Goal: Information Seeking & Learning: Learn about a topic

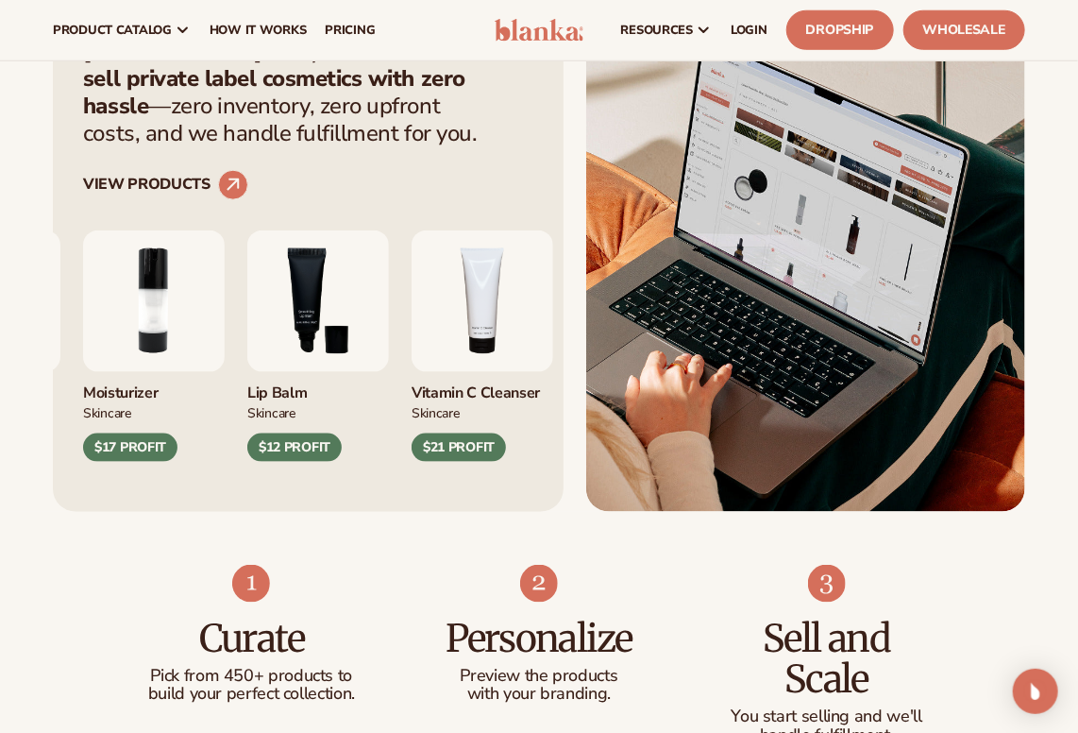
scroll to position [629, 0]
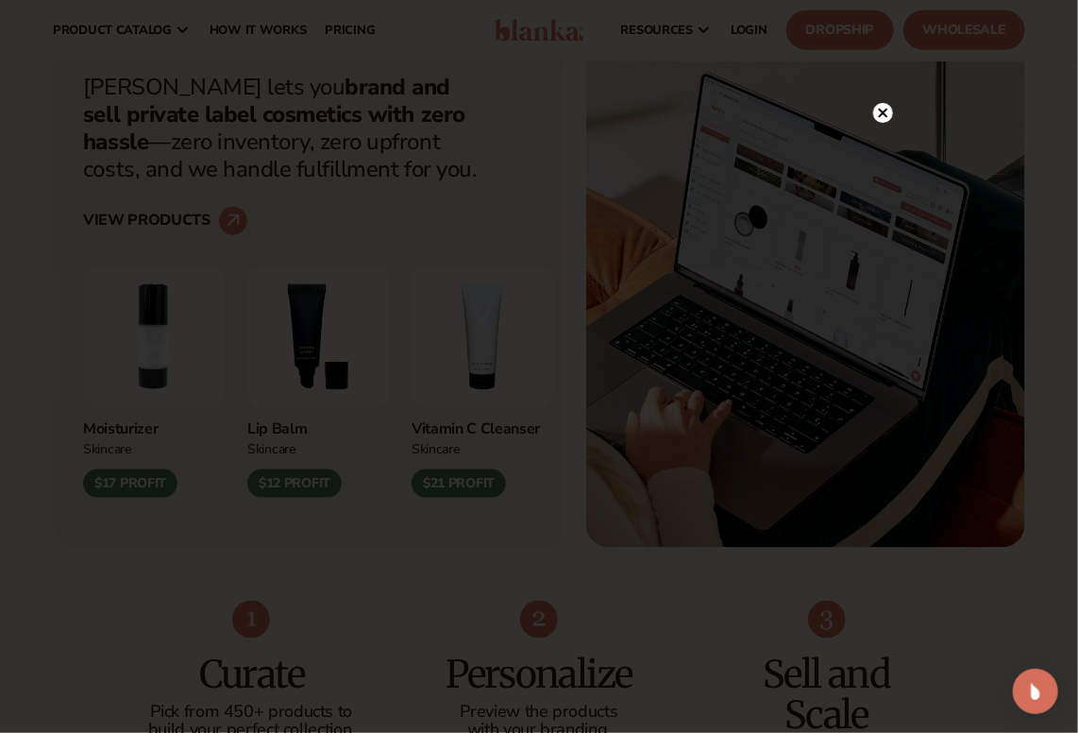
click at [19, 152] on div at bounding box center [539, 366] width 1078 height 733
click at [869, 148] on div at bounding box center [539, 366] width 1078 height 733
click at [880, 148] on icon at bounding box center [883, 150] width 9 height 9
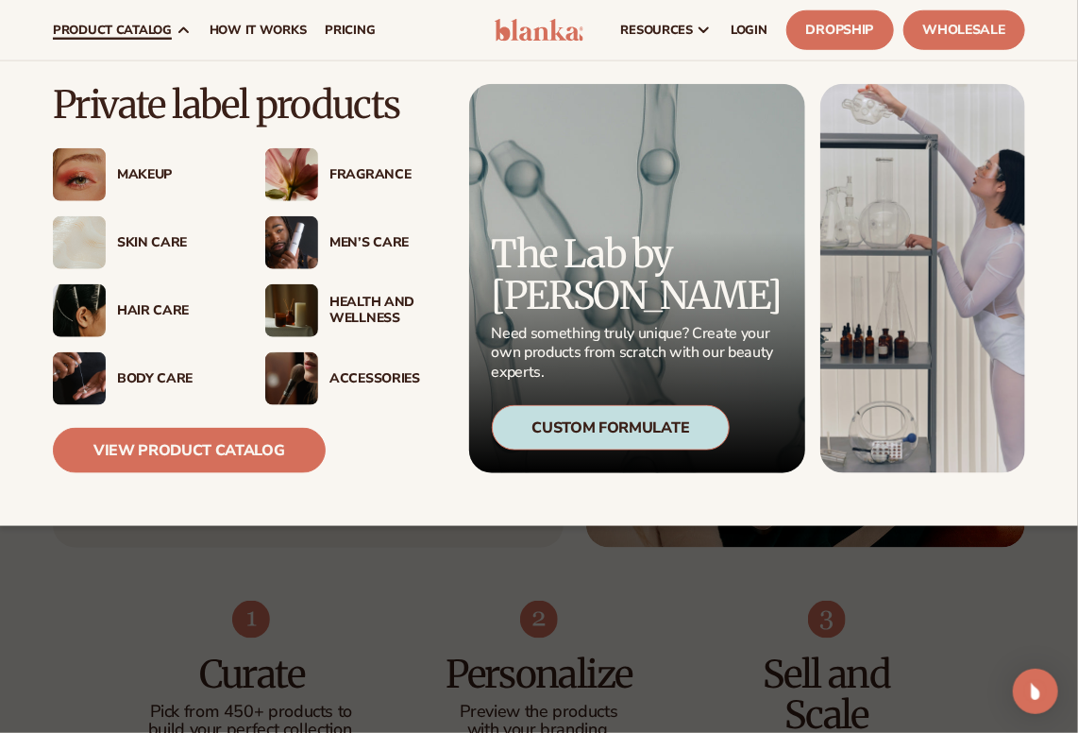
click at [98, 167] on img at bounding box center [79, 174] width 53 height 53
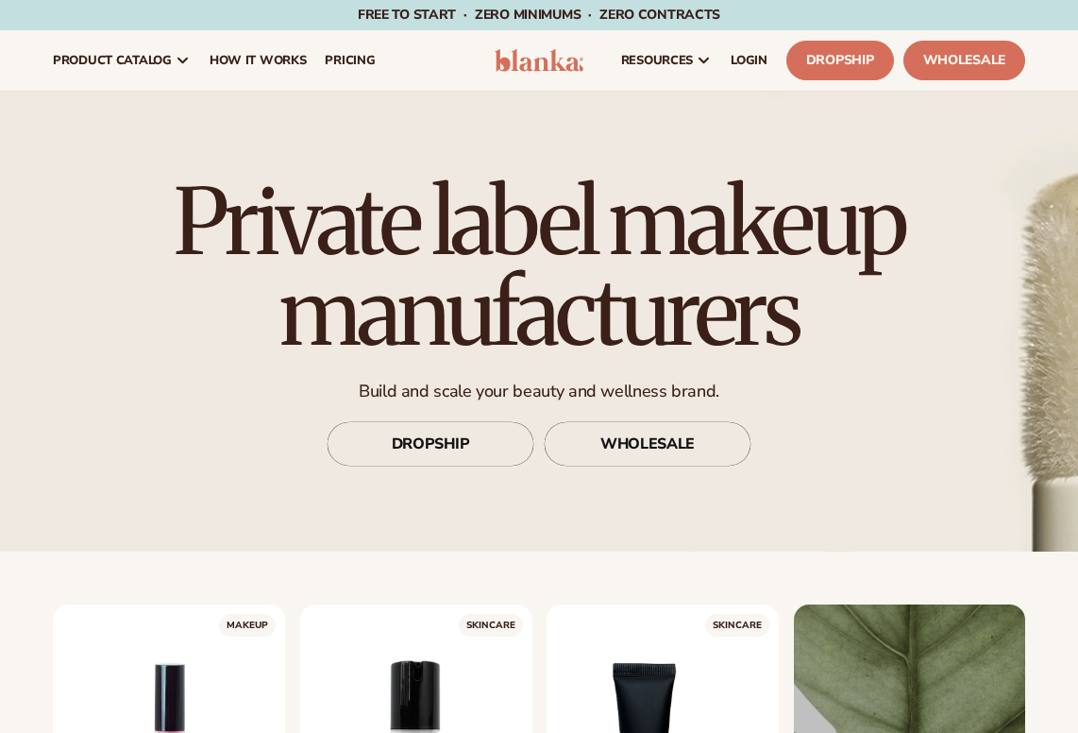
scroll to position [314, 0]
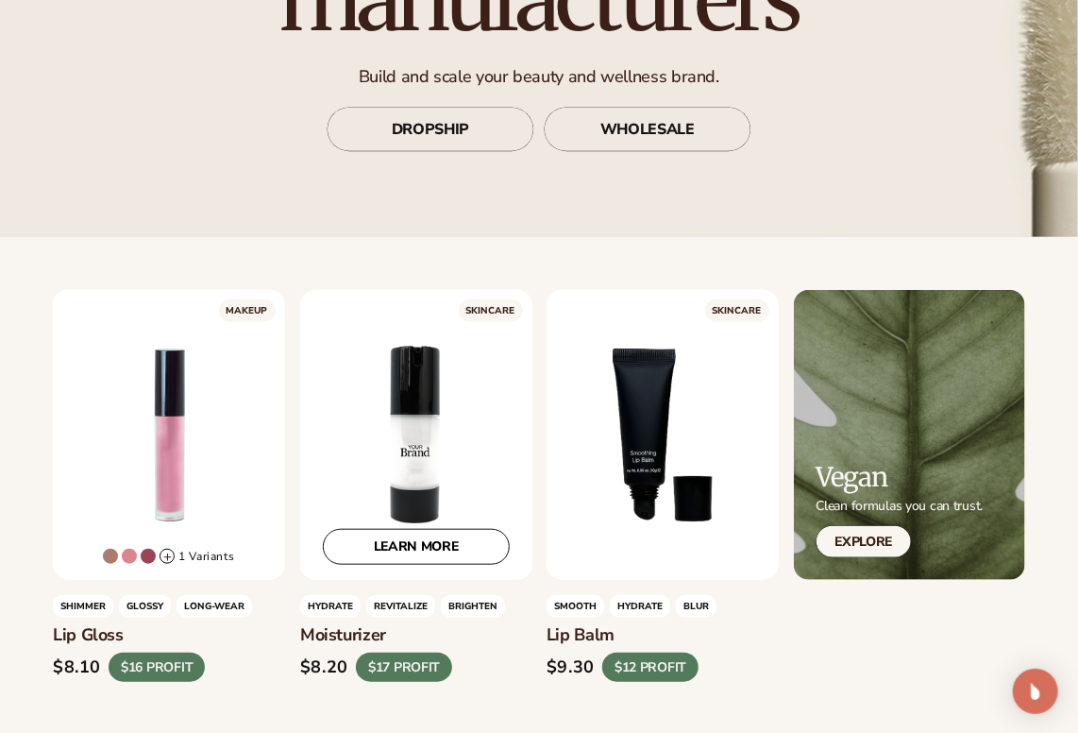
click at [430, 408] on div "LEARN MORE" at bounding box center [416, 435] width 232 height 290
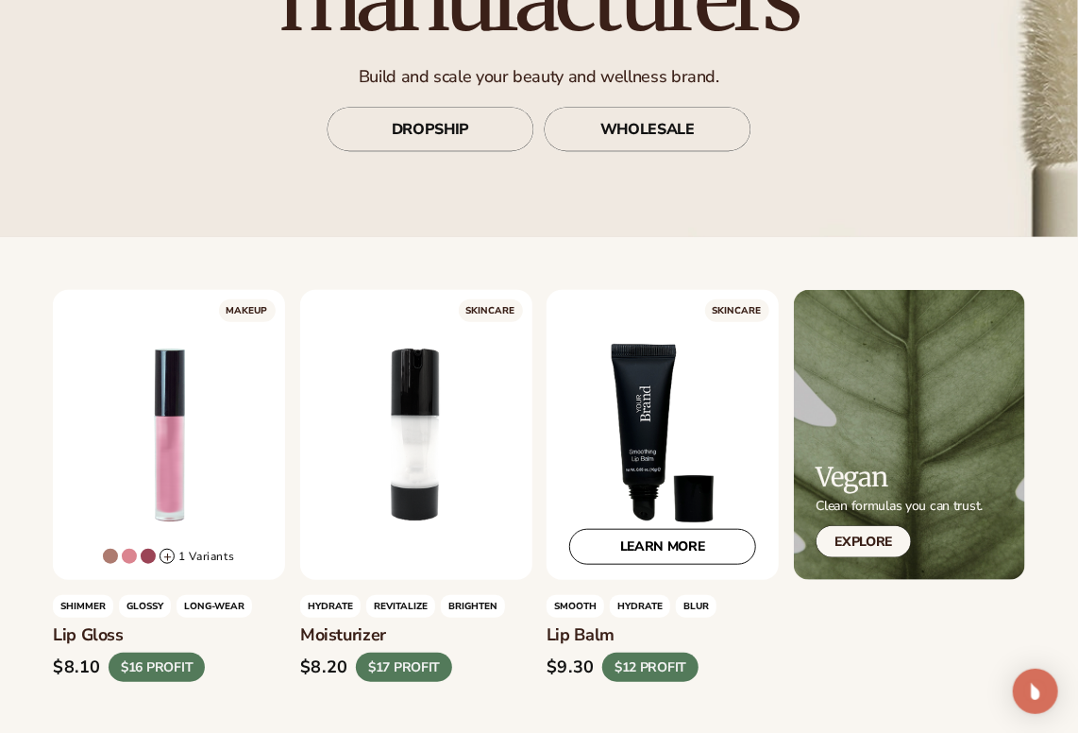
click at [695, 485] on div "LEARN MORE" at bounding box center [663, 435] width 232 height 290
click at [660, 552] on link "LEARN MORE" at bounding box center [662, 547] width 187 height 36
